Goal: Task Accomplishment & Management: Use online tool/utility

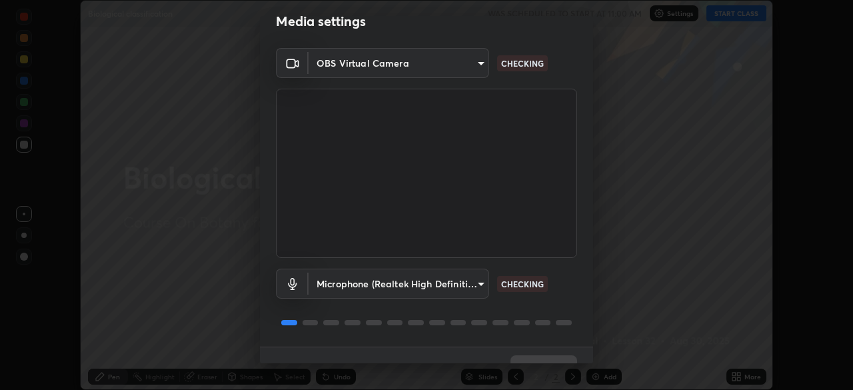
scroll to position [47, 0]
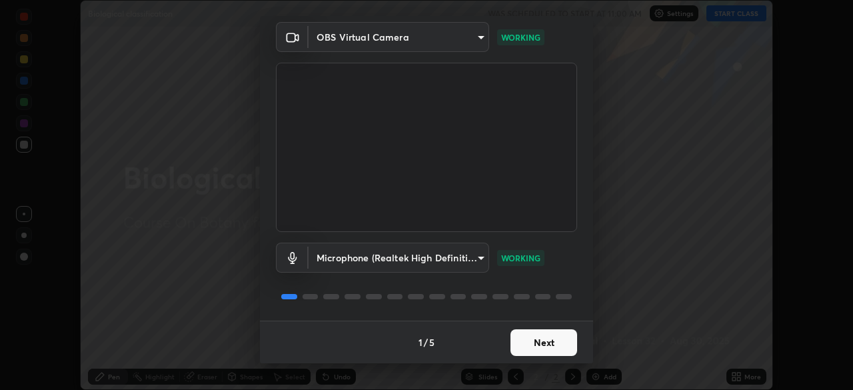
click at [552, 336] on button "Next" at bounding box center [543, 342] width 67 height 27
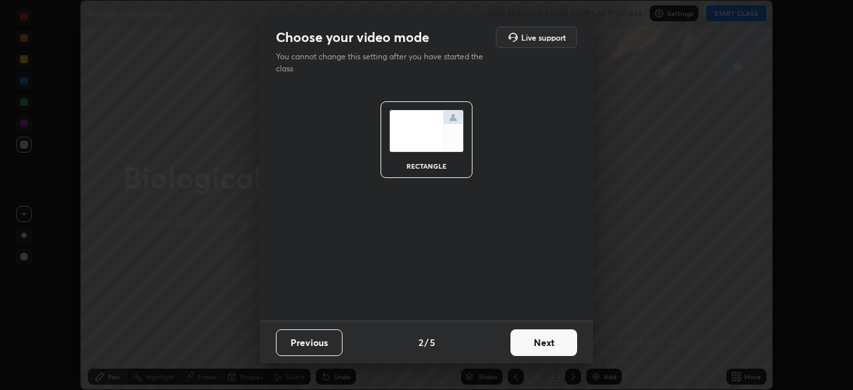
click at [560, 346] on button "Next" at bounding box center [543, 342] width 67 height 27
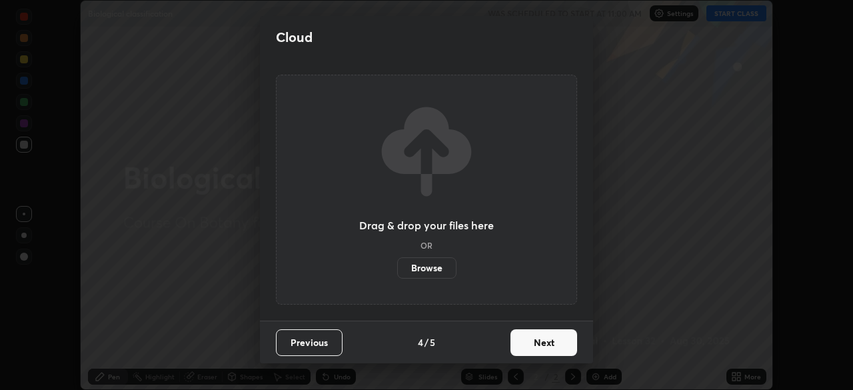
click at [570, 348] on button "Next" at bounding box center [543, 342] width 67 height 27
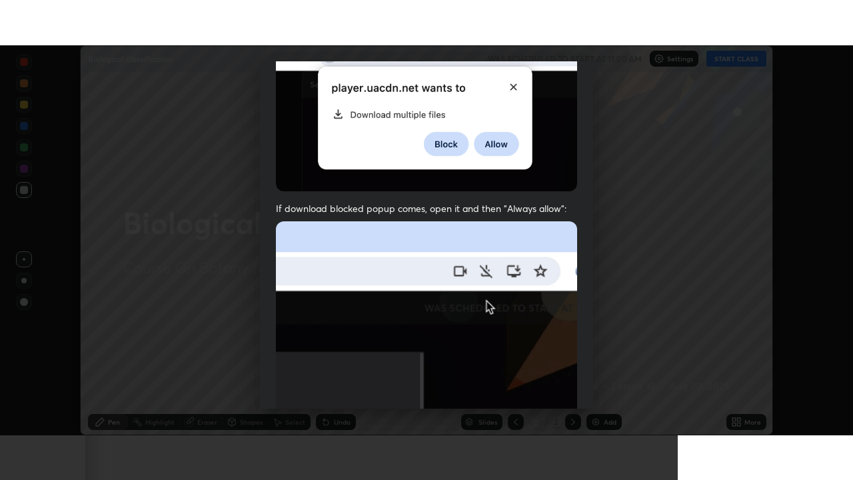
scroll to position [319, 0]
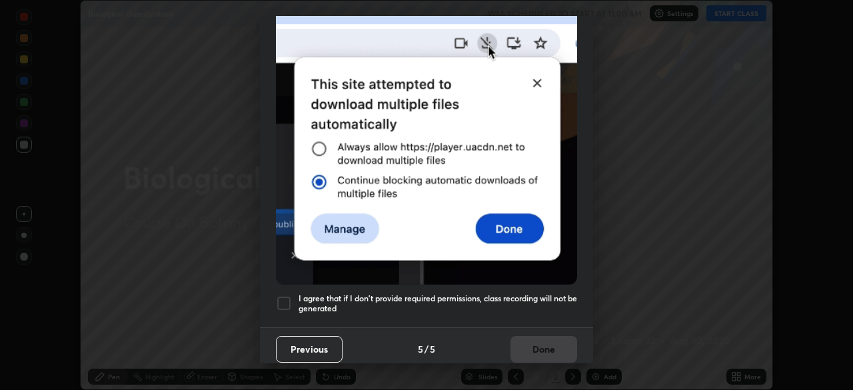
click at [556, 293] on h5 "I agree that if I don't provide required permissions, class recording will not …" at bounding box center [437, 303] width 278 height 21
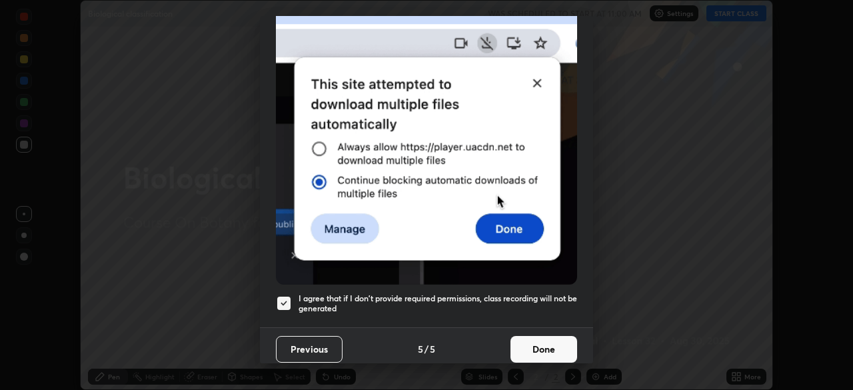
click at [550, 336] on button "Done" at bounding box center [543, 349] width 67 height 27
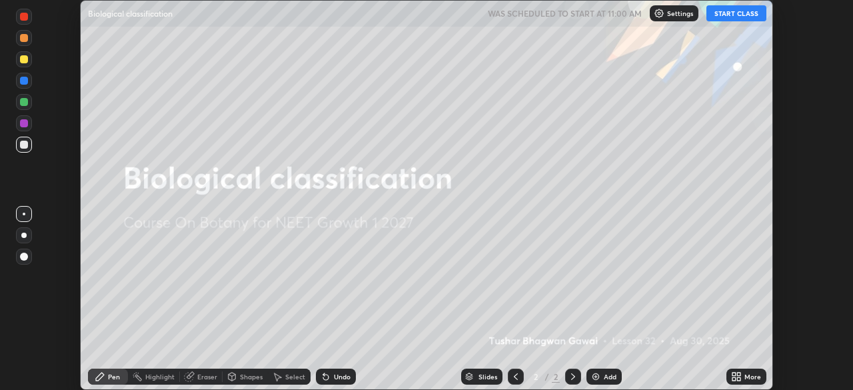
click at [733, 374] on icon at bounding box center [733, 373] width 3 height 3
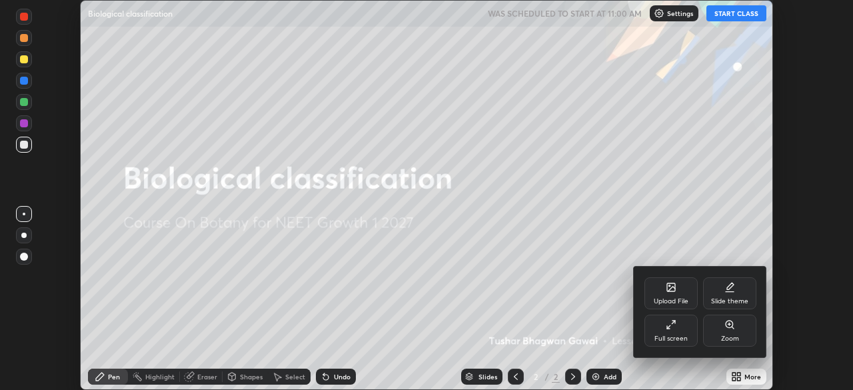
click at [679, 328] on div "Full screen" at bounding box center [670, 330] width 53 height 32
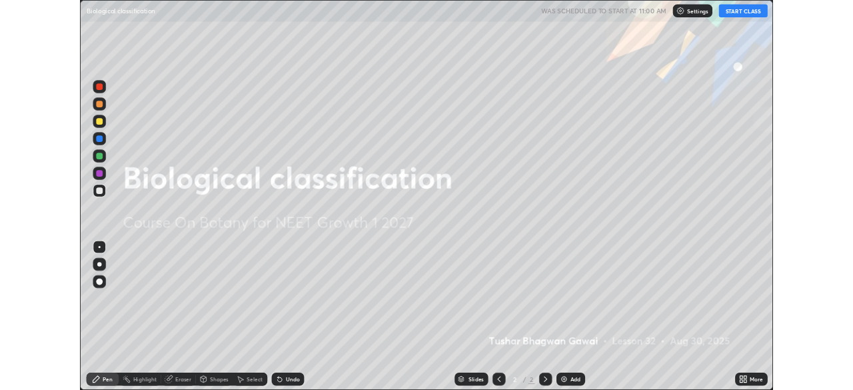
scroll to position [480, 853]
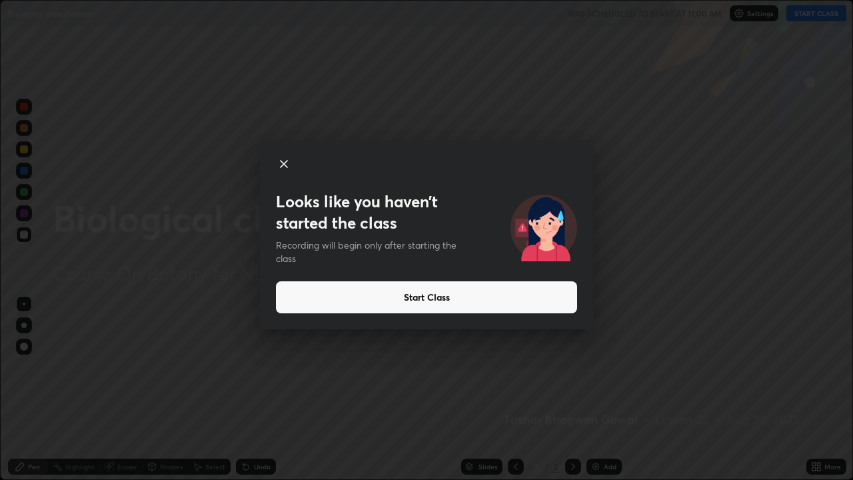
click at [544, 302] on button "Start Class" at bounding box center [426, 297] width 301 height 32
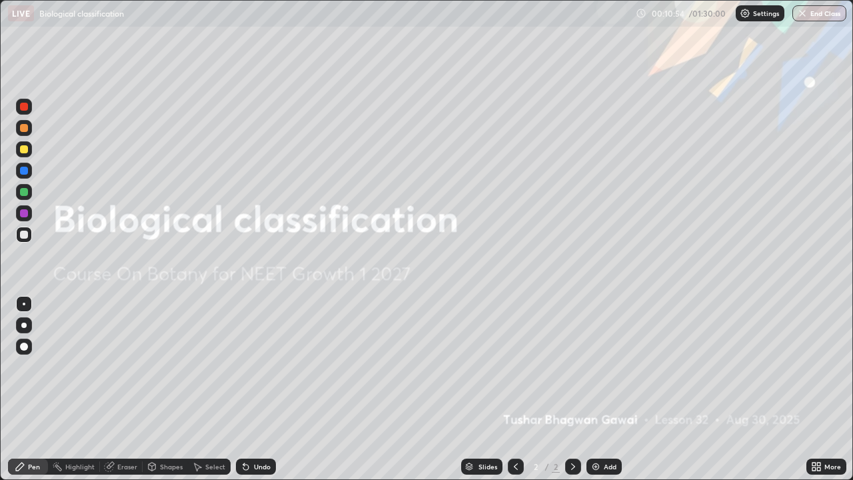
click at [594, 389] on img at bounding box center [595, 466] width 11 height 11
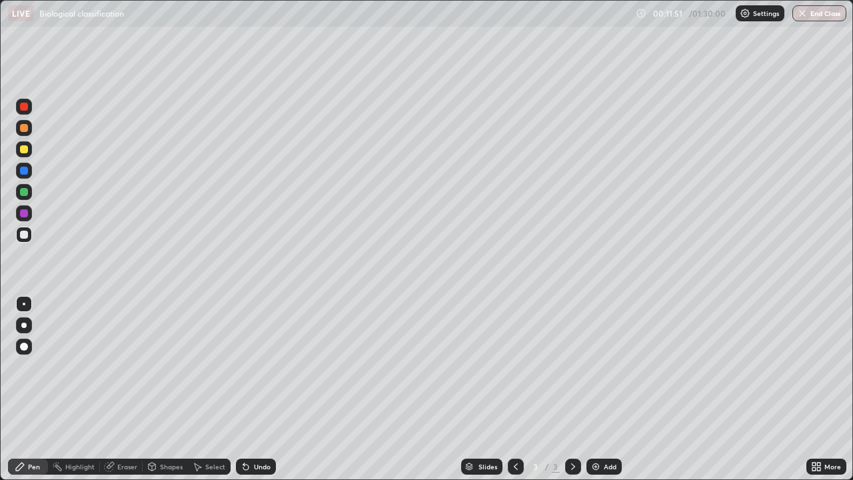
click at [25, 233] on div at bounding box center [24, 235] width 8 height 8
click at [256, 389] on div "Undo" at bounding box center [256, 466] width 40 height 16
click at [592, 389] on img at bounding box center [595, 466] width 11 height 11
click at [115, 389] on div "Eraser" at bounding box center [121, 466] width 43 height 16
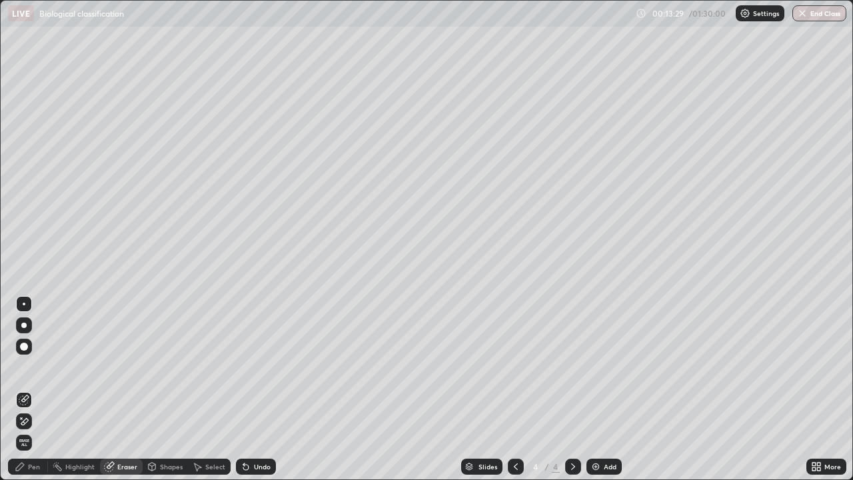
click at [37, 389] on div "Pen" at bounding box center [34, 466] width 12 height 7
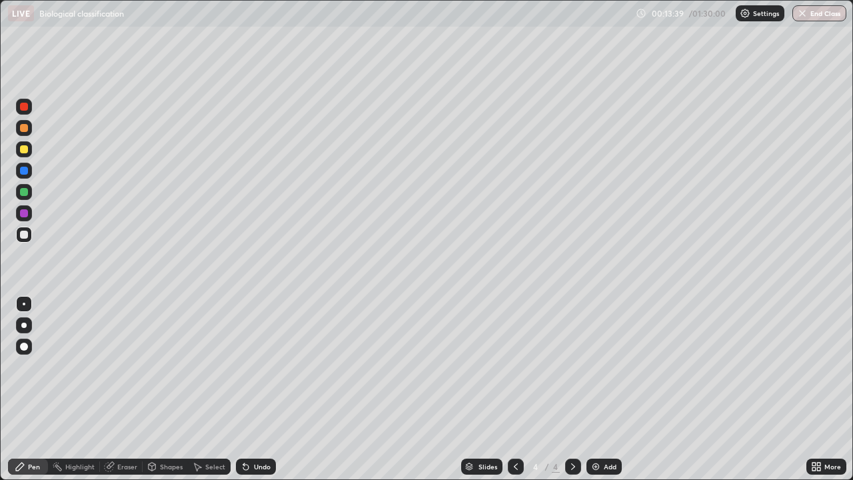
click at [129, 389] on div "Eraser" at bounding box center [127, 466] width 20 height 7
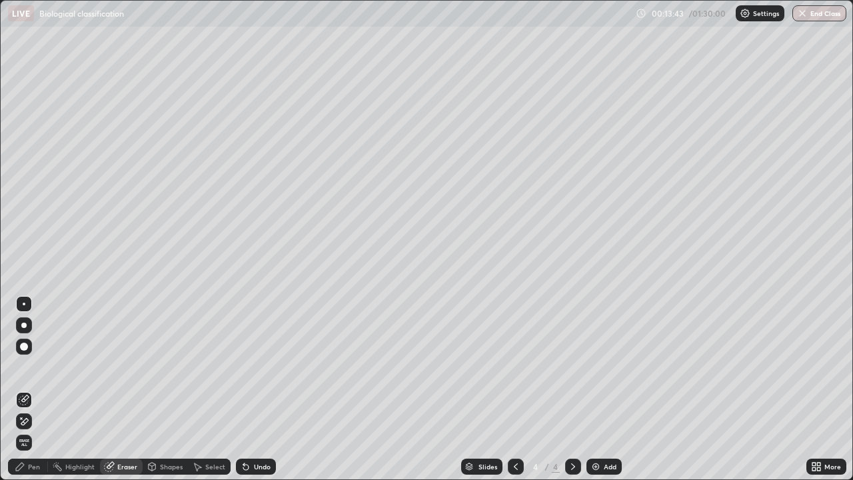
click at [37, 389] on div "Pen" at bounding box center [34, 466] width 12 height 7
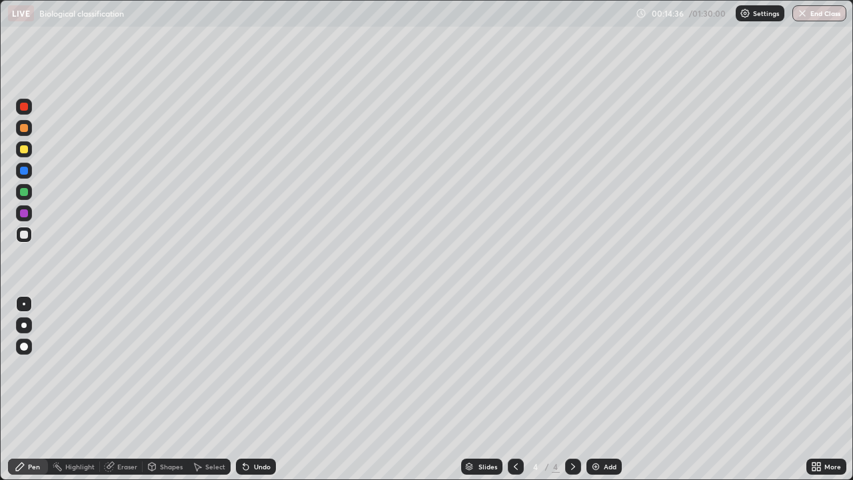
click at [26, 150] on div at bounding box center [24, 149] width 8 height 8
click at [590, 389] on img at bounding box center [595, 466] width 11 height 11
click at [514, 389] on icon at bounding box center [515, 466] width 11 height 11
click at [572, 389] on icon at bounding box center [573, 466] width 4 height 7
click at [599, 389] on img at bounding box center [595, 466] width 11 height 11
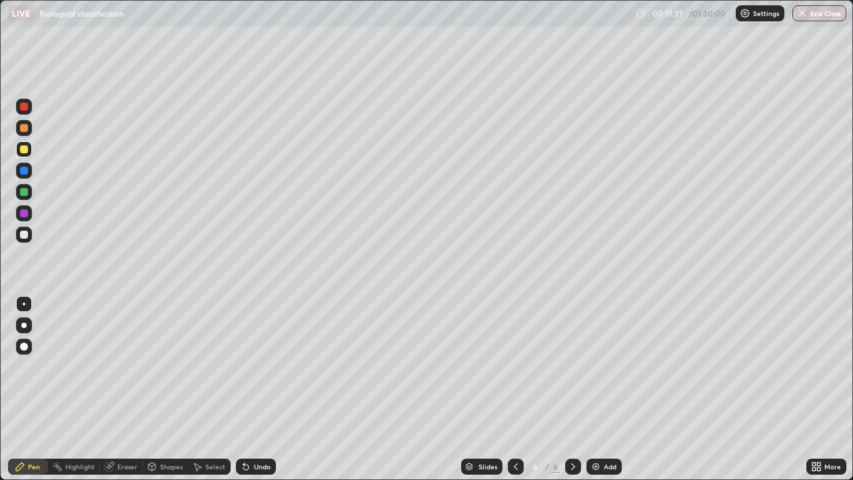
click at [514, 389] on icon at bounding box center [515, 466] width 11 height 11
click at [572, 389] on icon at bounding box center [573, 466] width 11 height 11
click at [599, 389] on img at bounding box center [595, 466] width 11 height 11
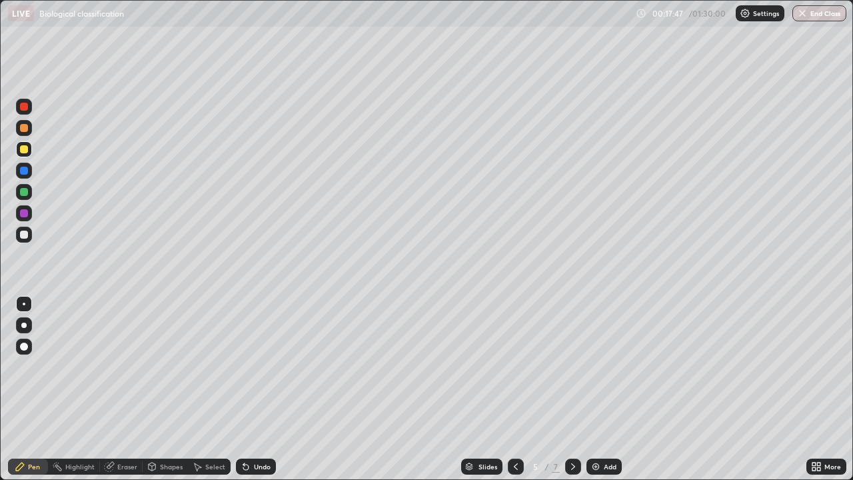
click at [25, 234] on div at bounding box center [24, 235] width 8 height 8
click at [264, 389] on div "Undo" at bounding box center [256, 466] width 40 height 16
click at [596, 389] on img at bounding box center [595, 466] width 11 height 11
click at [592, 389] on img at bounding box center [595, 466] width 11 height 11
click at [604, 389] on div "Add" at bounding box center [610, 466] width 13 height 7
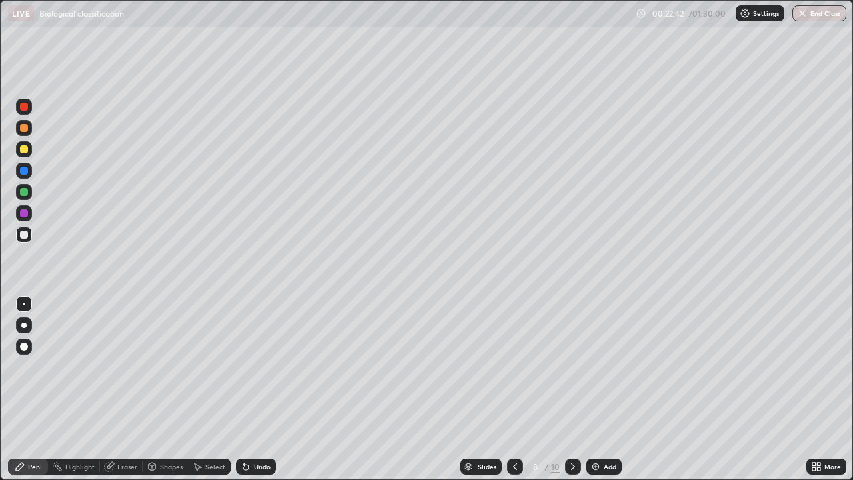
click at [27, 234] on div at bounding box center [24, 235] width 8 height 8
click at [29, 191] on div at bounding box center [24, 192] width 16 height 16
click at [592, 389] on img at bounding box center [595, 466] width 11 height 11
click at [27, 233] on div at bounding box center [24, 235] width 8 height 8
click at [23, 350] on div at bounding box center [24, 346] width 8 height 8
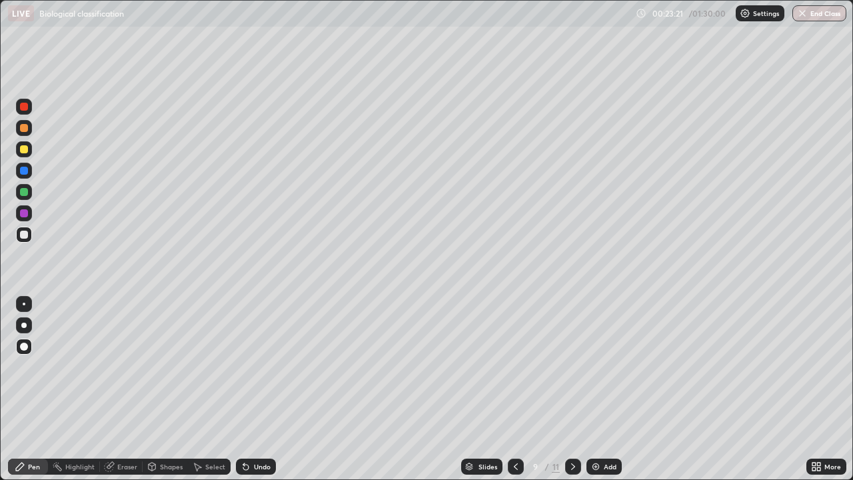
click at [29, 193] on div at bounding box center [24, 192] width 16 height 16
click at [27, 236] on div at bounding box center [24, 235] width 8 height 8
click at [24, 304] on div at bounding box center [24, 303] width 3 height 3
click at [23, 152] on div at bounding box center [24, 149] width 8 height 8
click at [25, 150] on div at bounding box center [24, 149] width 8 height 8
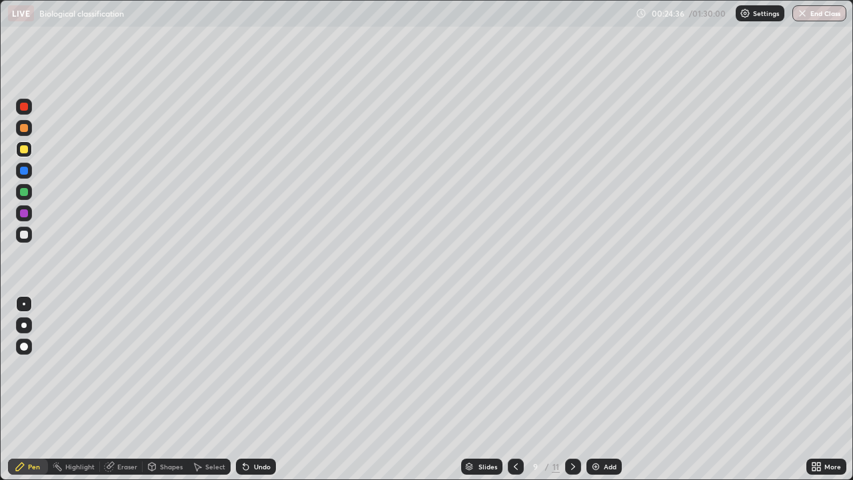
click at [25, 129] on div at bounding box center [24, 128] width 8 height 8
click at [27, 234] on div at bounding box center [24, 235] width 8 height 8
click at [24, 304] on div at bounding box center [24, 303] width 3 height 3
click at [25, 149] on div at bounding box center [24, 149] width 8 height 8
click at [27, 236] on div at bounding box center [24, 235] width 8 height 8
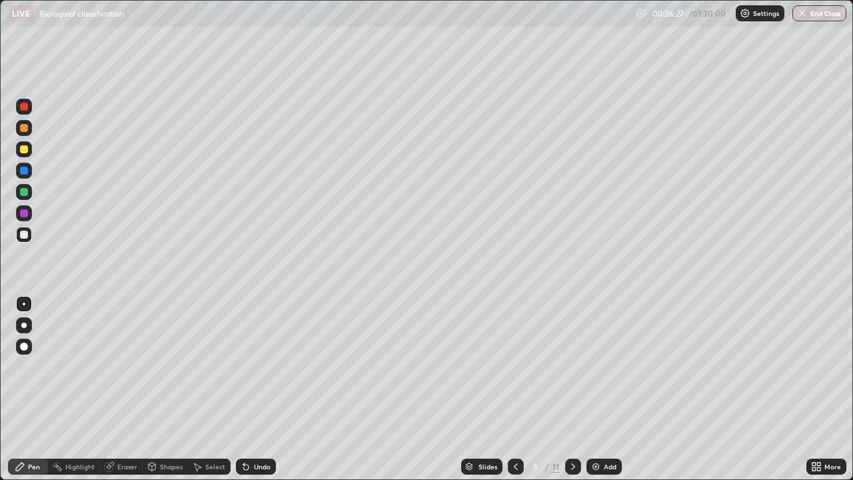
click at [244, 389] on icon at bounding box center [245, 466] width 5 height 5
click at [246, 389] on icon at bounding box center [245, 466] width 5 height 5
click at [514, 389] on icon at bounding box center [515, 466] width 11 height 11
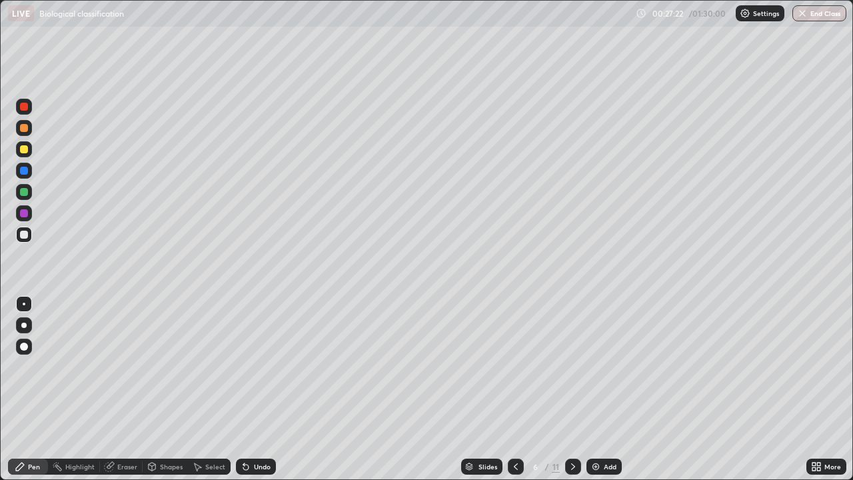
click at [514, 389] on icon at bounding box center [516, 466] width 4 height 7
click at [514, 389] on icon at bounding box center [515, 466] width 11 height 11
click at [516, 389] on icon at bounding box center [515, 466] width 11 height 11
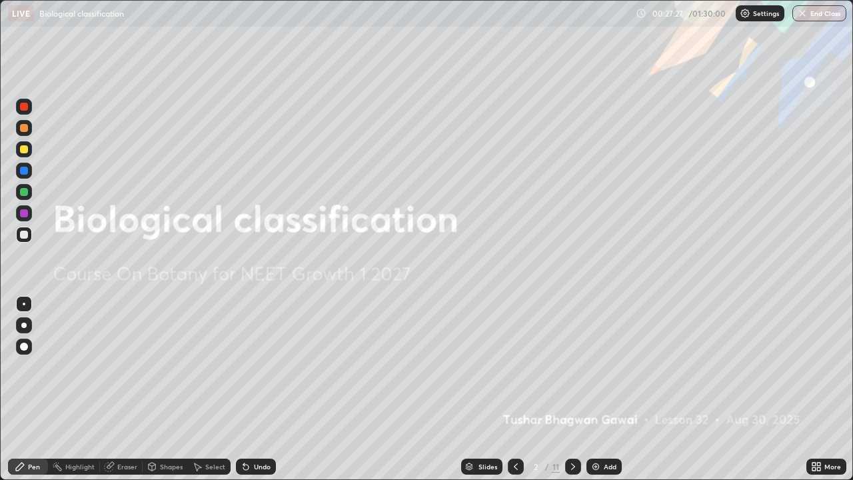
click at [572, 389] on icon at bounding box center [573, 466] width 11 height 11
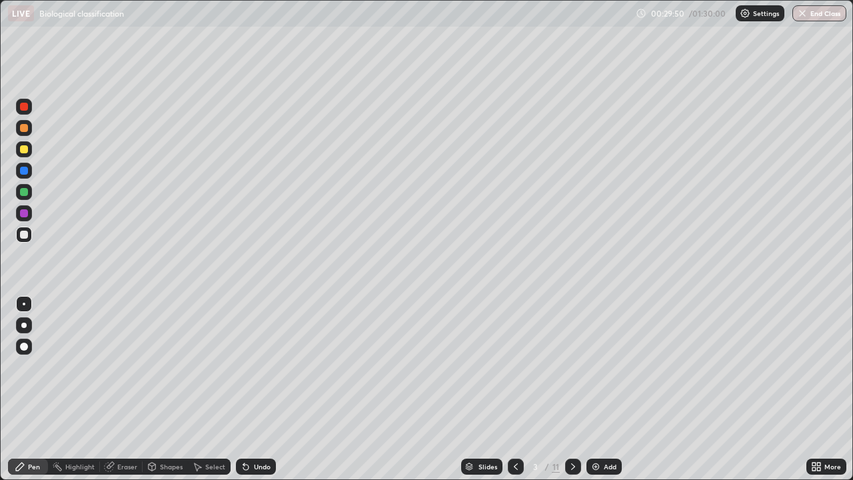
click at [565, 389] on div at bounding box center [573, 466] width 16 height 27
click at [572, 389] on icon at bounding box center [573, 466] width 11 height 11
click at [570, 389] on icon at bounding box center [573, 466] width 11 height 11
click at [572, 389] on icon at bounding box center [573, 466] width 11 height 11
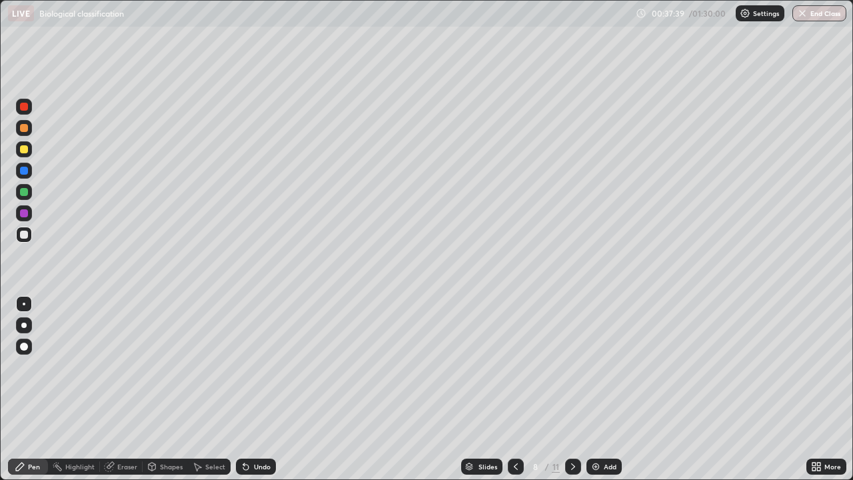
click at [570, 389] on icon at bounding box center [573, 466] width 11 height 11
click at [29, 192] on div at bounding box center [24, 192] width 16 height 16
click at [25, 148] on div at bounding box center [24, 149] width 8 height 8
click at [253, 389] on div "Undo" at bounding box center [256, 466] width 40 height 16
click at [26, 193] on div at bounding box center [24, 192] width 8 height 8
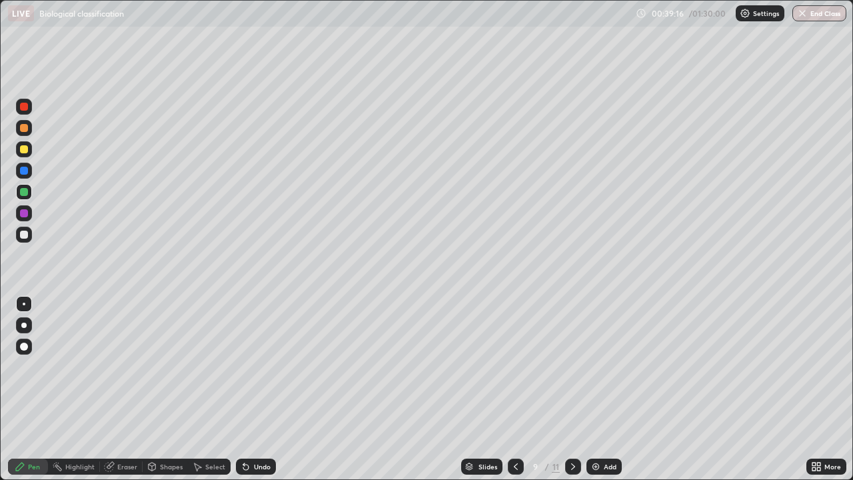
click at [25, 151] on div at bounding box center [24, 149] width 8 height 8
click at [25, 213] on div at bounding box center [24, 213] width 8 height 8
click at [26, 172] on div at bounding box center [24, 171] width 8 height 8
click at [599, 389] on img at bounding box center [595, 466] width 11 height 11
click at [29, 234] on div at bounding box center [24, 235] width 16 height 16
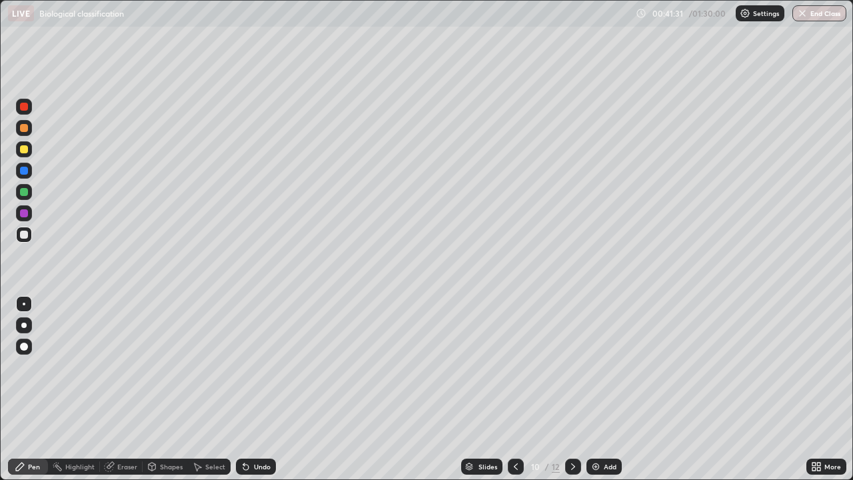
click at [248, 389] on icon at bounding box center [245, 466] width 11 height 11
click at [514, 389] on icon at bounding box center [515, 466] width 11 height 11
click at [593, 389] on img at bounding box center [595, 466] width 11 height 11
click at [20, 347] on div at bounding box center [24, 346] width 8 height 8
click at [25, 193] on div at bounding box center [24, 192] width 8 height 8
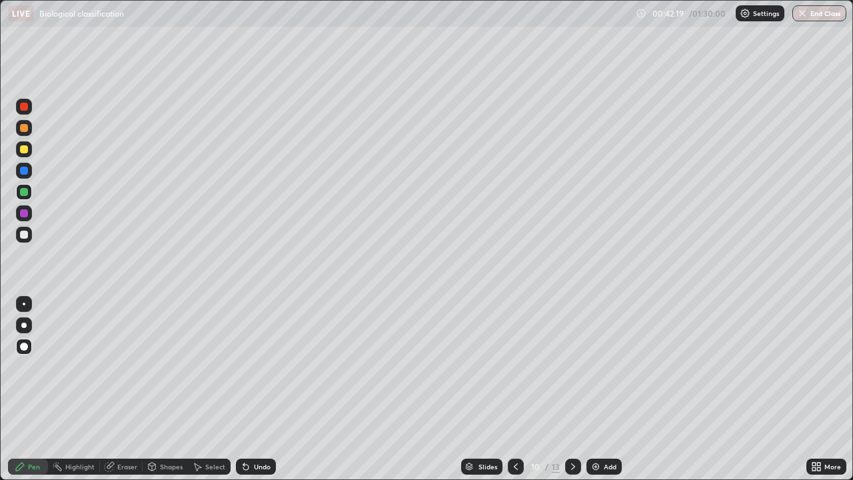
click at [26, 235] on div at bounding box center [24, 235] width 8 height 8
click at [25, 149] on div at bounding box center [24, 149] width 8 height 8
click at [25, 173] on div at bounding box center [24, 171] width 8 height 8
click at [29, 235] on div at bounding box center [24, 235] width 16 height 16
click at [29, 195] on div at bounding box center [24, 192] width 16 height 16
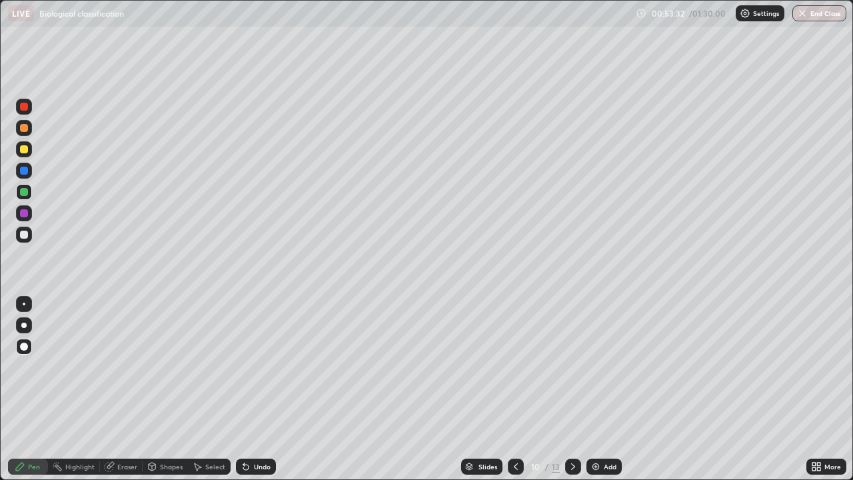
click at [599, 389] on img at bounding box center [595, 466] width 11 height 11
click at [23, 302] on div at bounding box center [24, 303] width 3 height 3
click at [254, 389] on div "Undo" at bounding box center [262, 466] width 17 height 7
click at [25, 236] on div at bounding box center [24, 235] width 8 height 8
click at [598, 389] on img at bounding box center [595, 466] width 11 height 11
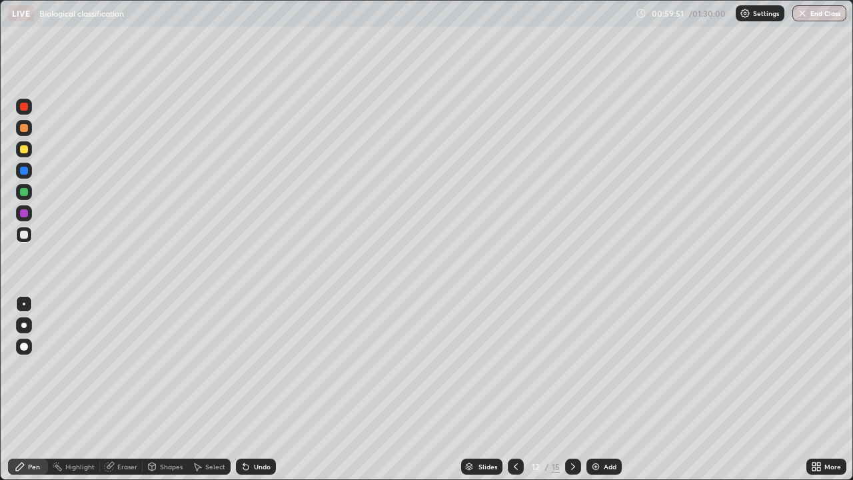
click at [594, 389] on img at bounding box center [595, 466] width 11 height 11
click at [508, 389] on div at bounding box center [516, 466] width 16 height 16
click at [572, 389] on icon at bounding box center [573, 466] width 4 height 7
click at [514, 389] on icon at bounding box center [515, 466] width 11 height 11
click at [515, 389] on icon at bounding box center [515, 466] width 11 height 11
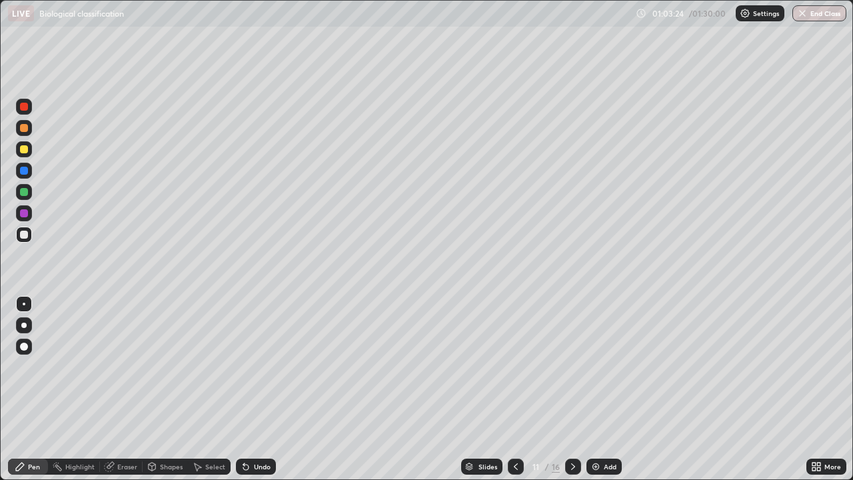
click at [572, 389] on icon at bounding box center [573, 466] width 11 height 11
click at [125, 389] on div "Eraser" at bounding box center [127, 466] width 20 height 7
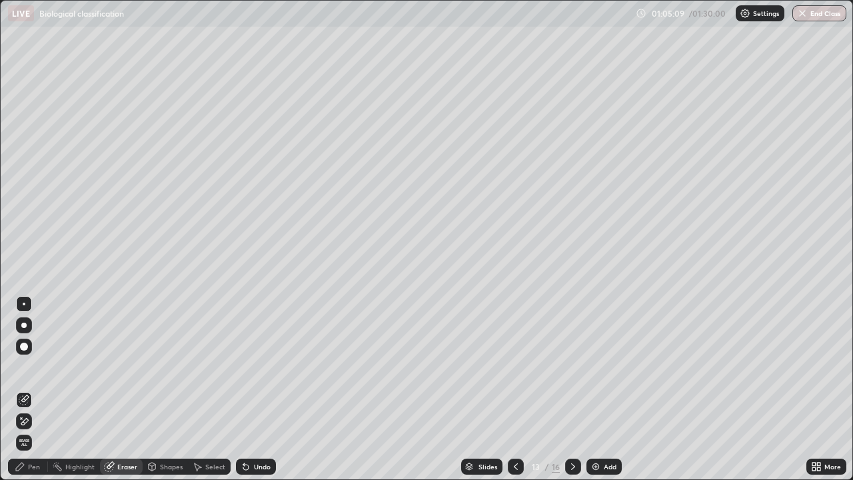
click at [37, 389] on div "Pen" at bounding box center [34, 466] width 12 height 7
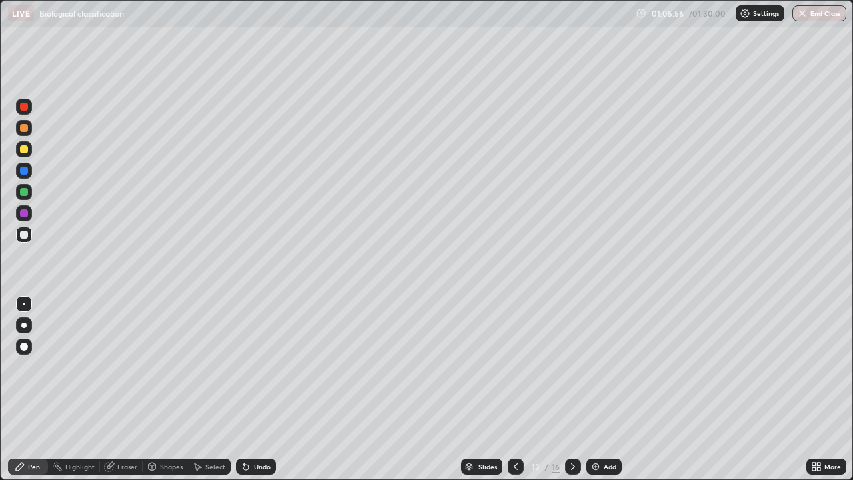
click at [572, 389] on icon at bounding box center [573, 466] width 11 height 11
click at [593, 389] on img at bounding box center [595, 466] width 11 height 11
click at [27, 189] on div at bounding box center [24, 192] width 8 height 8
click at [23, 149] on div at bounding box center [24, 149] width 8 height 8
click at [29, 236] on div at bounding box center [24, 235] width 16 height 16
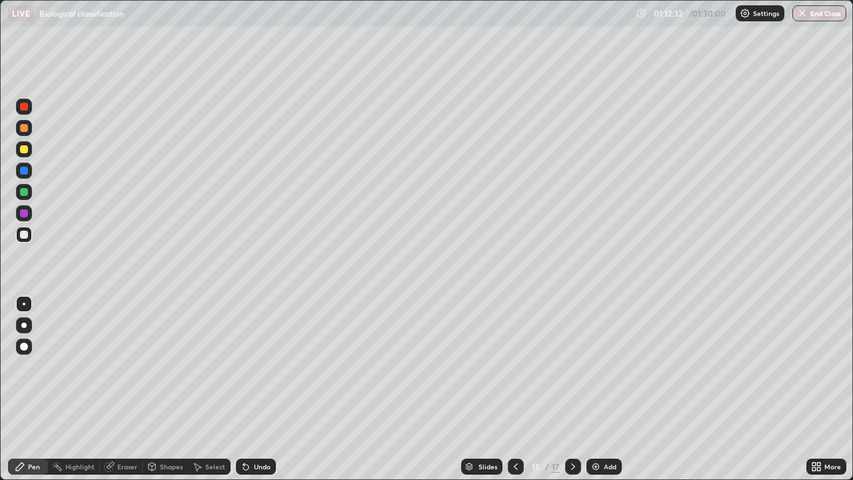
click at [596, 389] on img at bounding box center [595, 466] width 11 height 11
click at [245, 389] on icon at bounding box center [245, 466] width 5 height 5
click at [25, 149] on div at bounding box center [24, 149] width 8 height 8
click at [29, 236] on div at bounding box center [24, 235] width 16 height 16
click at [593, 389] on img at bounding box center [595, 466] width 11 height 11
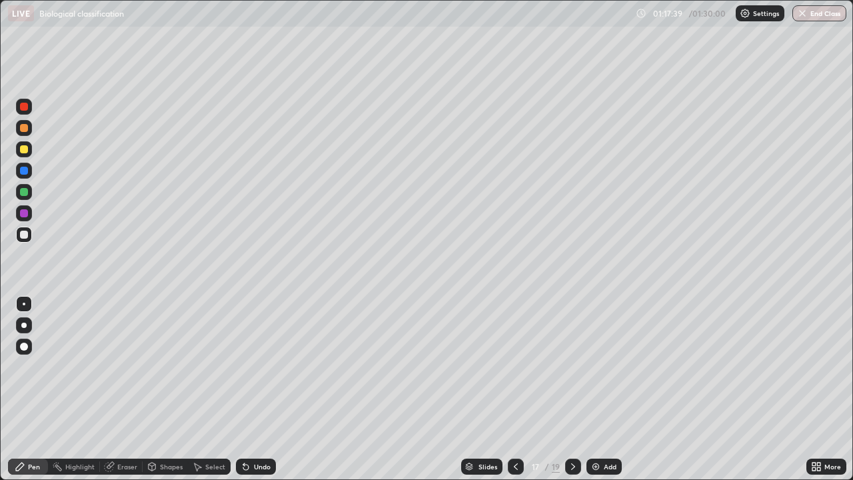
click at [26, 354] on div at bounding box center [24, 346] width 16 height 16
click at [262, 389] on div "Undo" at bounding box center [262, 466] width 17 height 7
click at [514, 389] on icon at bounding box center [515, 466] width 11 height 11
click at [25, 303] on div at bounding box center [24, 303] width 3 height 3
click at [508, 389] on div at bounding box center [516, 466] width 16 height 16
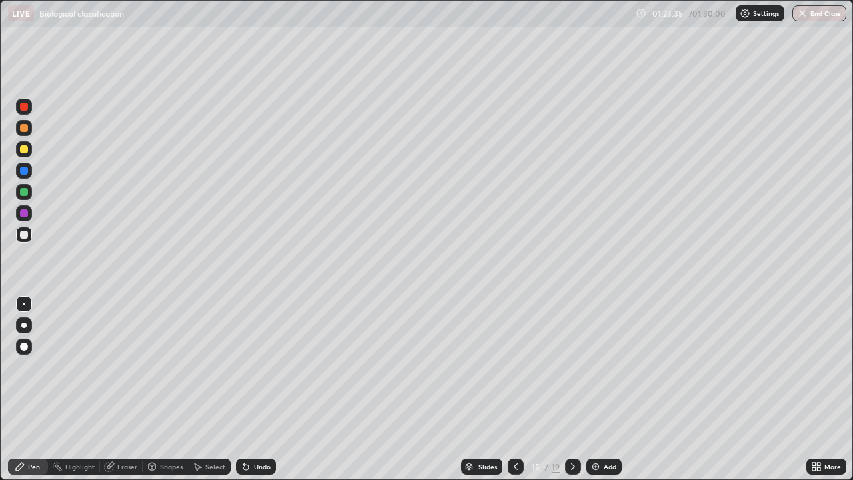
click at [513, 389] on icon at bounding box center [515, 466] width 11 height 11
click at [514, 389] on icon at bounding box center [515, 466] width 11 height 11
click at [512, 389] on div at bounding box center [516, 466] width 16 height 16
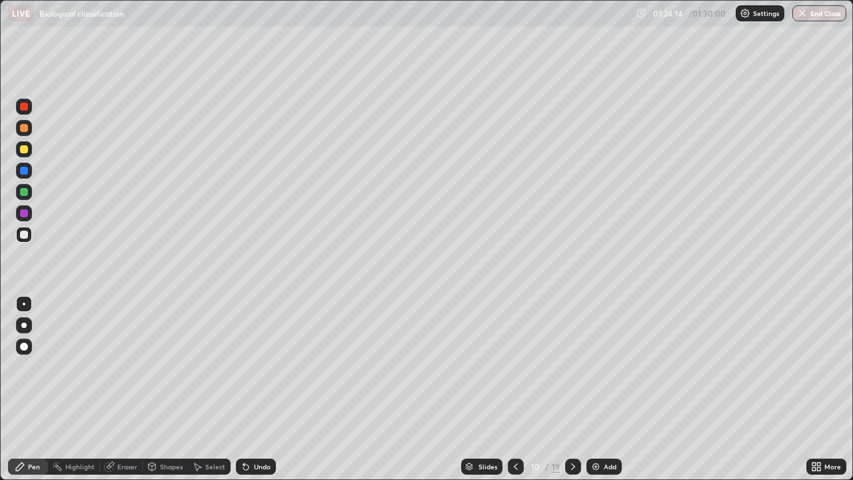
click at [23, 151] on div at bounding box center [24, 149] width 8 height 8
click at [27, 236] on div at bounding box center [24, 235] width 8 height 8
click at [813, 389] on icon at bounding box center [813, 463] width 3 height 3
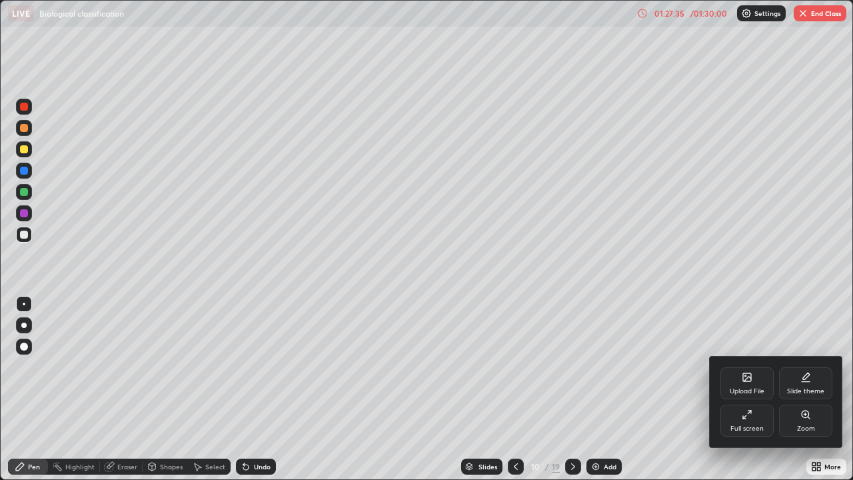
click at [749, 389] on div "Full screen" at bounding box center [746, 420] width 53 height 32
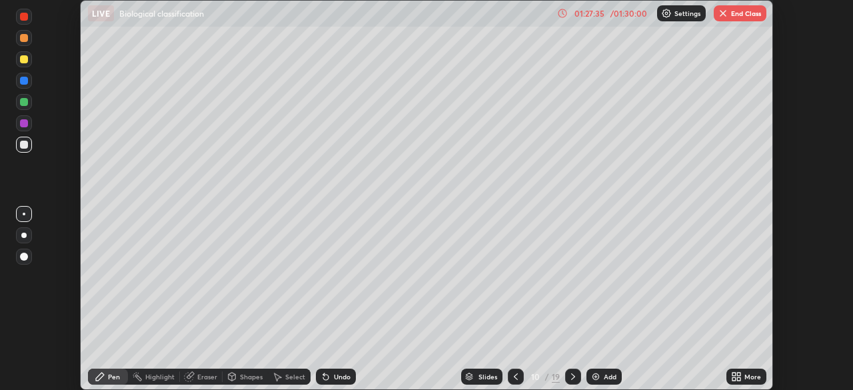
scroll to position [66229, 65766]
click at [740, 12] on button "End Class" at bounding box center [739, 13] width 53 height 16
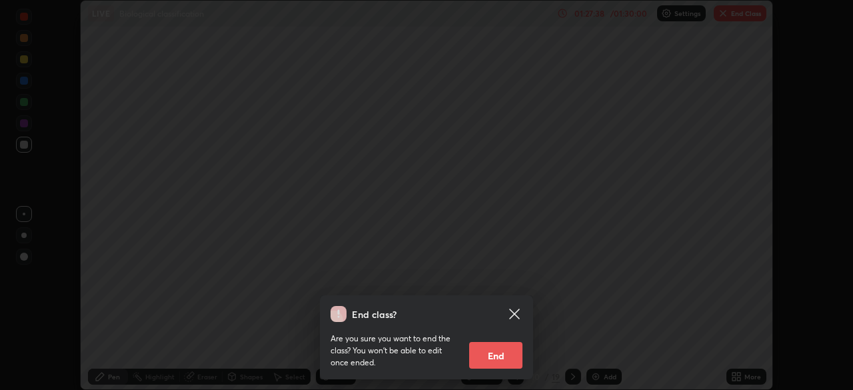
click at [498, 357] on button "End" at bounding box center [495, 355] width 53 height 27
